Goal: Task Accomplishment & Management: Complete application form

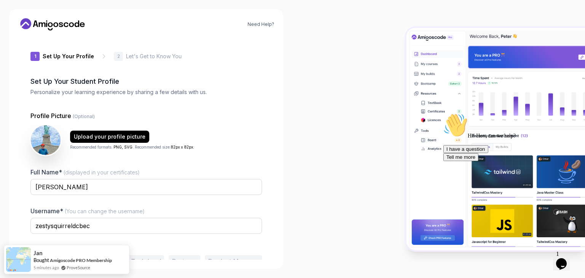
scroll to position [40, 0]
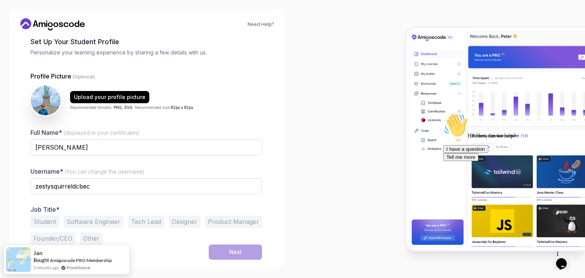
click at [107, 195] on div "zestysquirreldcbec" at bounding box center [145, 190] width 231 height 24
drag, startPoint x: 110, startPoint y: 186, endPoint x: 5, endPoint y: 175, distance: 105.6
click at [0, 179] on div "Need Help? 1 Set Up Your Profile 1 Set Up Your Profile 2 Let's Get to Know You …" at bounding box center [146, 139] width 292 height 278
type input "MaximoBabun"
click at [40, 226] on button "Student" at bounding box center [44, 221] width 29 height 12
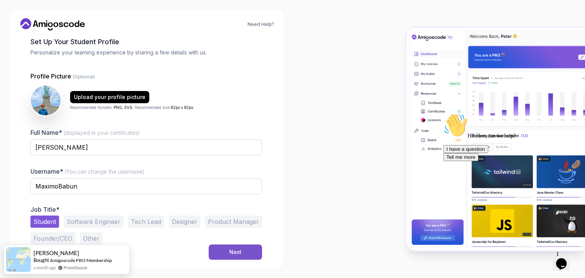
click at [232, 254] on div "Next" at bounding box center [235, 252] width 12 height 8
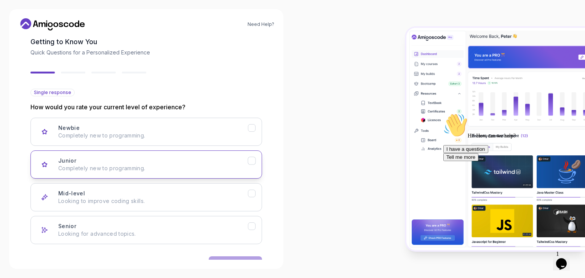
scroll to position [63, 0]
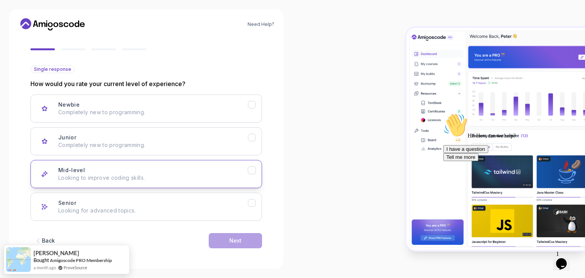
click at [203, 173] on div "Mid-level Looking to improve coding skills." at bounding box center [153, 173] width 190 height 15
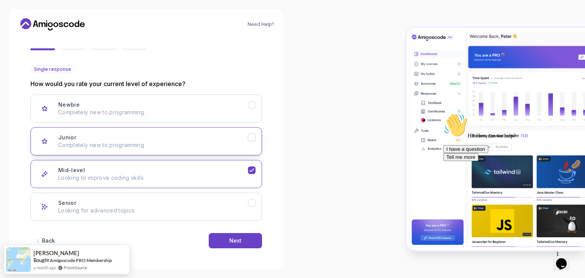
click at [176, 141] on p "Completely new to programming." at bounding box center [153, 145] width 190 height 8
click at [235, 255] on div "Back Next" at bounding box center [145, 241] width 231 height 40
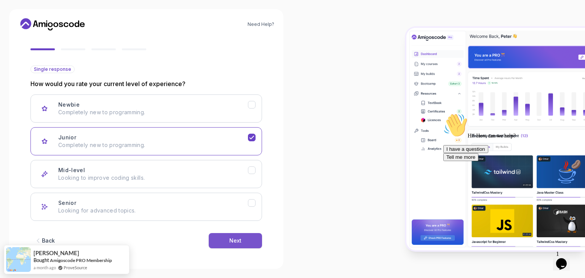
click at [236, 244] on button "Next" at bounding box center [235, 240] width 53 height 15
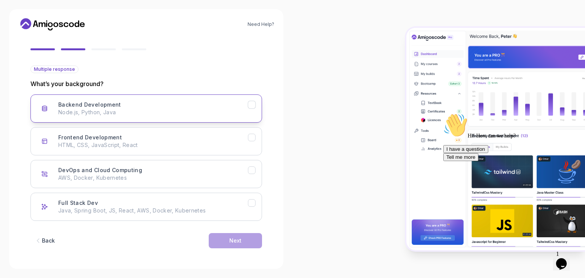
click at [177, 105] on div "Backend Development Node.js, Python, Java" at bounding box center [153, 108] width 190 height 15
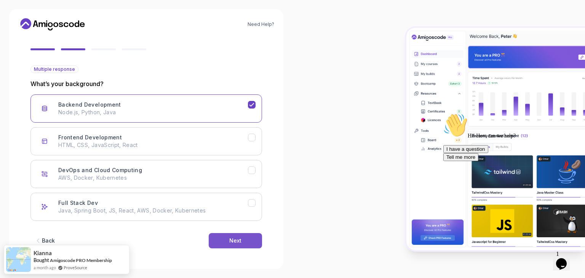
click at [233, 239] on div "Next" at bounding box center [235, 241] width 12 height 8
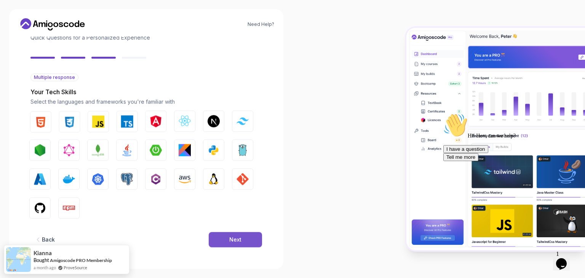
scroll to position [54, 0]
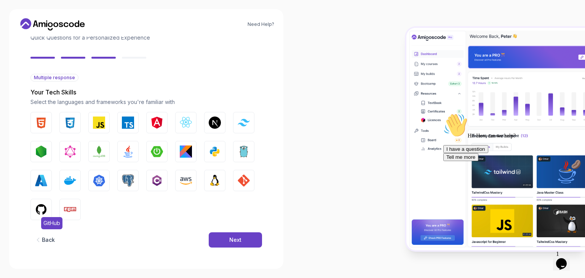
click at [40, 210] on img "button" at bounding box center [41, 209] width 12 height 12
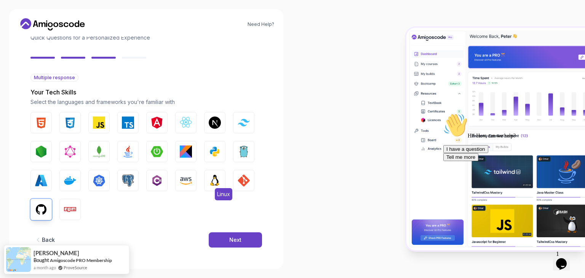
click at [206, 178] on button "Linux" at bounding box center [214, 180] width 21 height 21
click at [214, 145] on img "button" at bounding box center [215, 151] width 12 height 12
click at [125, 153] on img "button" at bounding box center [128, 151] width 12 height 12
click at [69, 177] on img "button" at bounding box center [70, 180] width 12 height 12
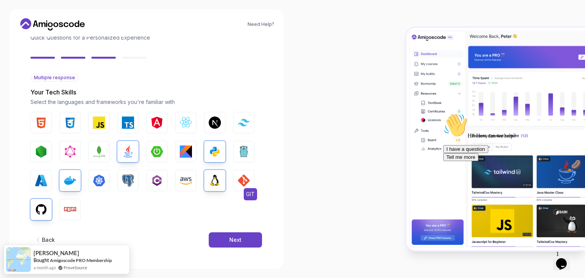
click at [237, 178] on button "GIT" at bounding box center [243, 180] width 21 height 21
click at [95, 119] on img "button" at bounding box center [99, 122] width 12 height 12
click at [242, 238] on button "Next" at bounding box center [235, 239] width 53 height 15
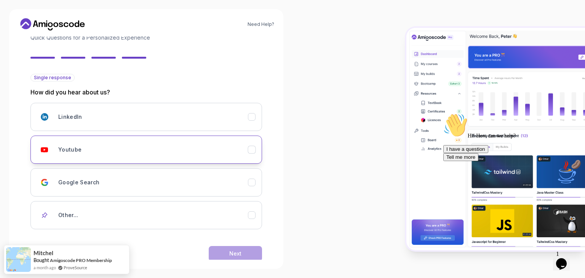
click at [89, 143] on div "Youtube" at bounding box center [153, 149] width 190 height 15
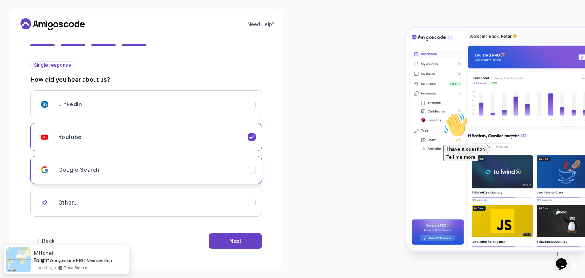
scroll to position [67, 0]
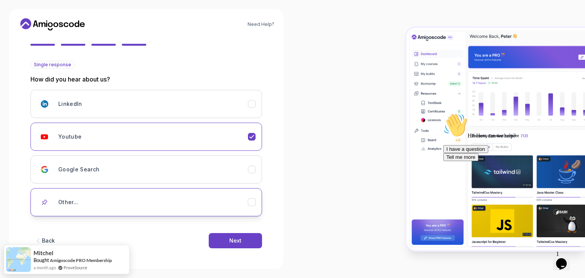
click at [114, 207] on div "Other..." at bounding box center [153, 201] width 190 height 15
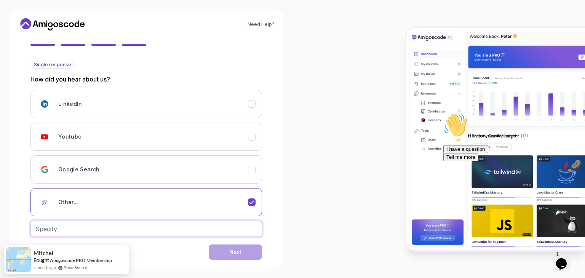
click at [172, 230] on input "text" at bounding box center [145, 229] width 231 height 16
type input "Instagram"
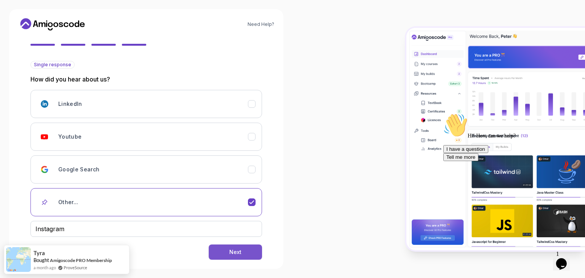
click at [231, 252] on div "Next" at bounding box center [235, 252] width 12 height 8
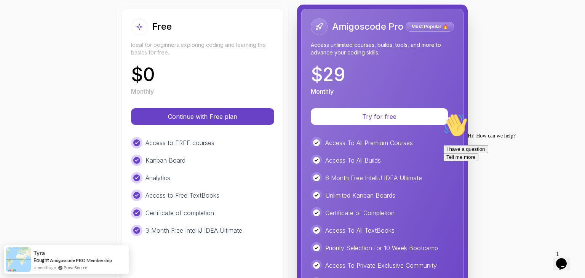
scroll to position [101, 0]
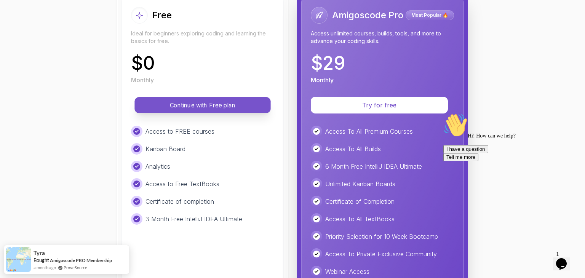
click at [188, 101] on p "Continue with Free plan" at bounding box center [202, 105] width 119 height 9
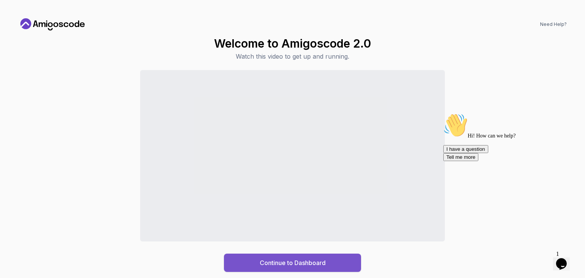
click at [337, 269] on button "Continue to Dashboard" at bounding box center [292, 262] width 137 height 18
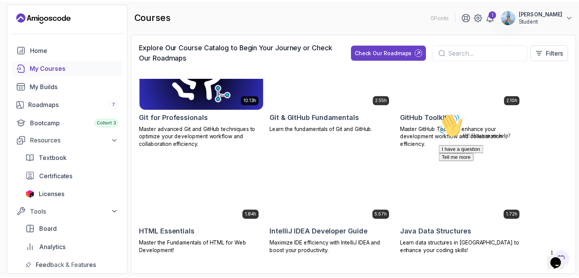
scroll to position [507, 0]
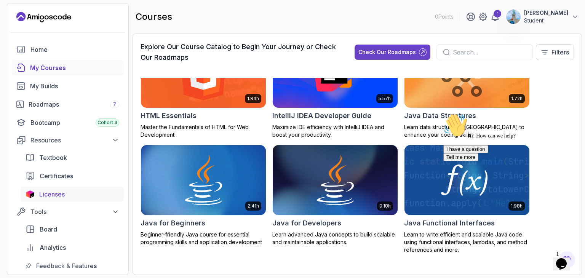
click at [43, 196] on span "Licenses" at bounding box center [51, 194] width 25 height 9
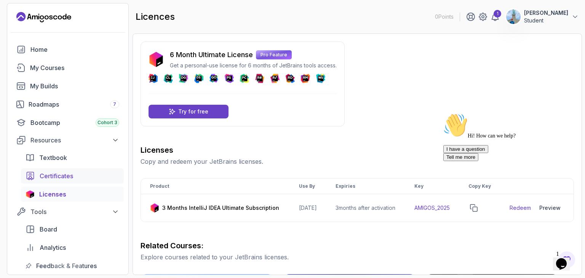
click at [53, 174] on span "Certificates" at bounding box center [56, 175] width 33 height 9
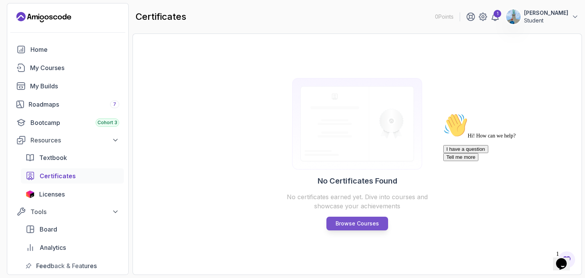
click at [376, 218] on link "Browse Courses" at bounding box center [357, 224] width 62 height 14
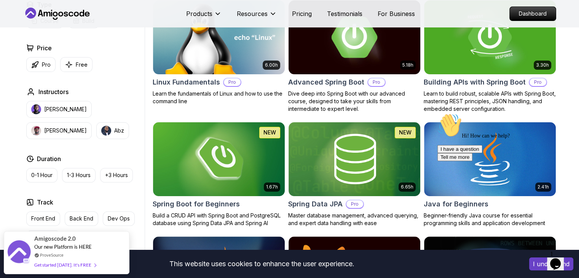
scroll to position [253, 0]
